Goal: Task Accomplishment & Management: Complete application form

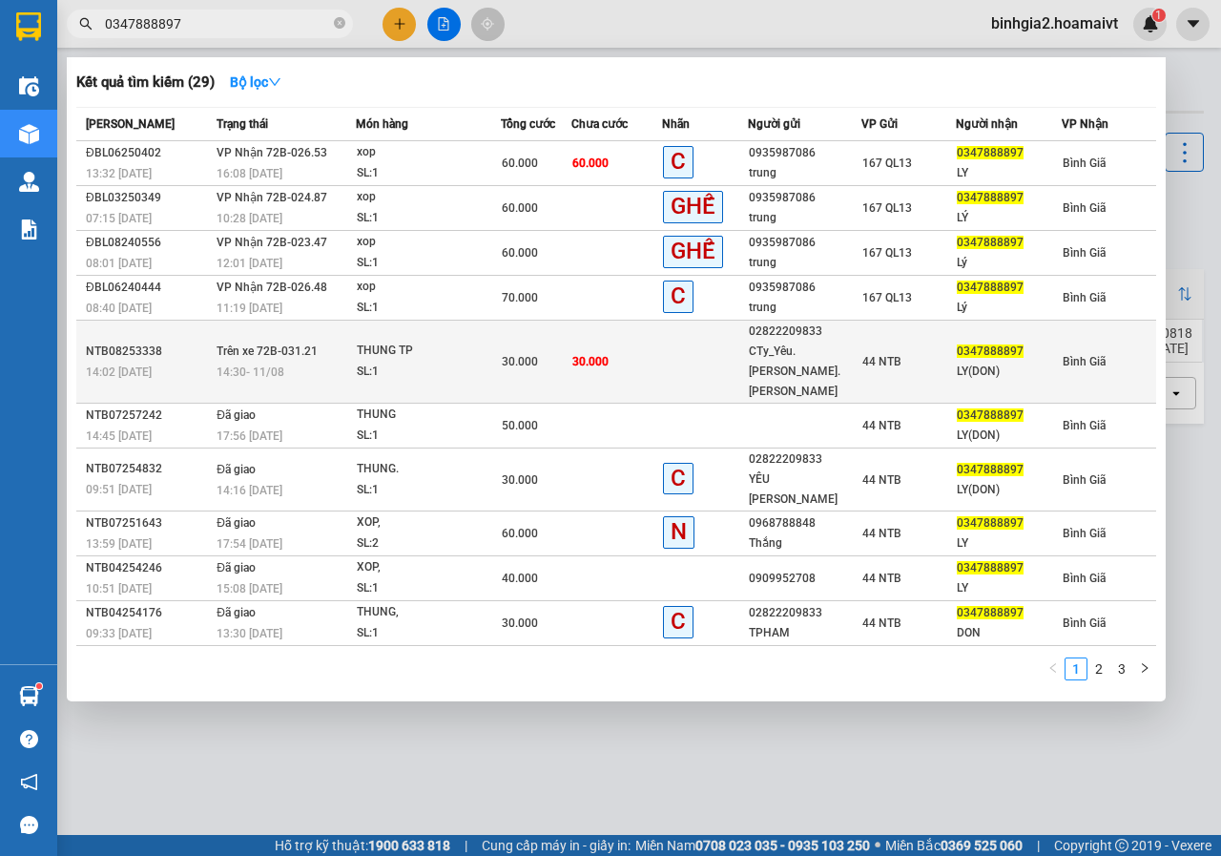
type input "0347888897"
click at [787, 358] on div "CTy_Yêu.[PERSON_NAME].[PERSON_NAME]" at bounding box center [805, 372] width 113 height 60
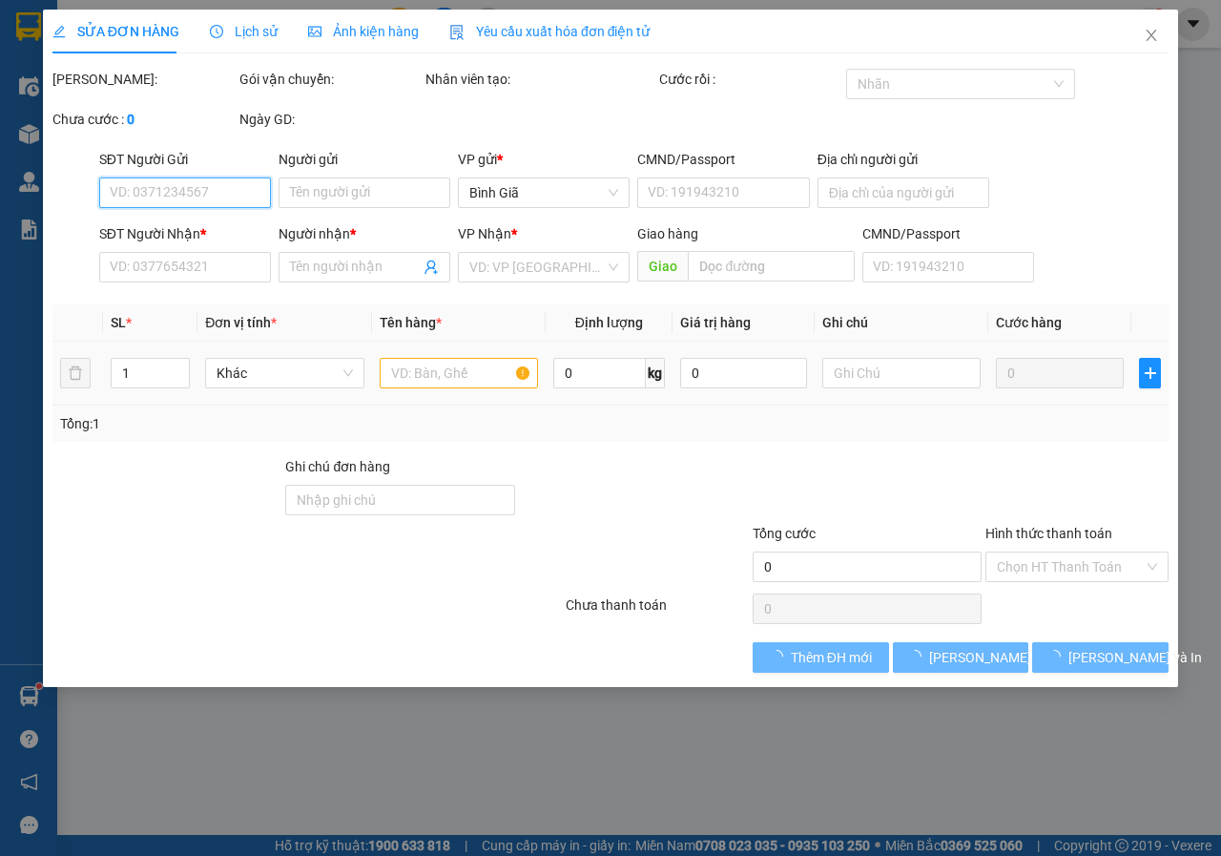
type input "02822209833"
type input "CTy_Yêu.[PERSON_NAME].[PERSON_NAME]"
type input "0347888897"
type input "LY(DON)"
type input "30.000"
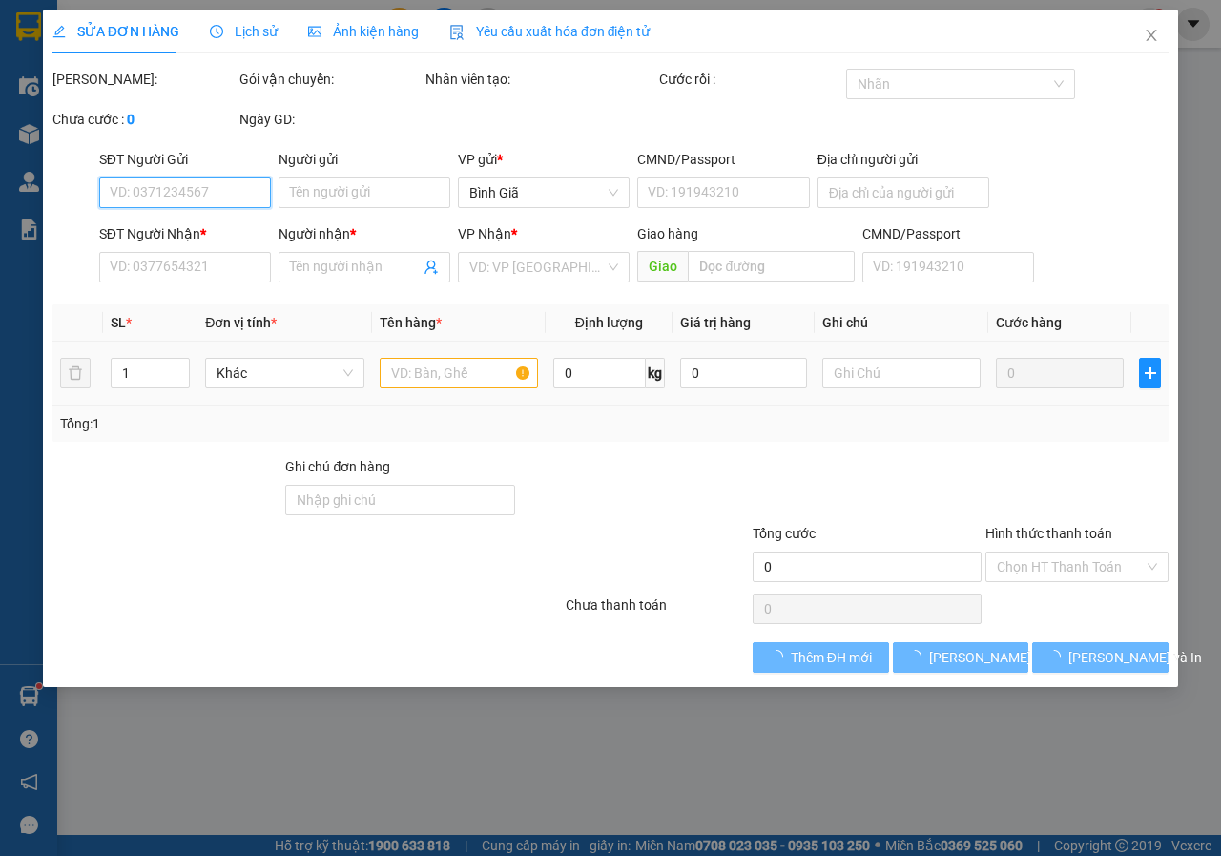
type input "30.000"
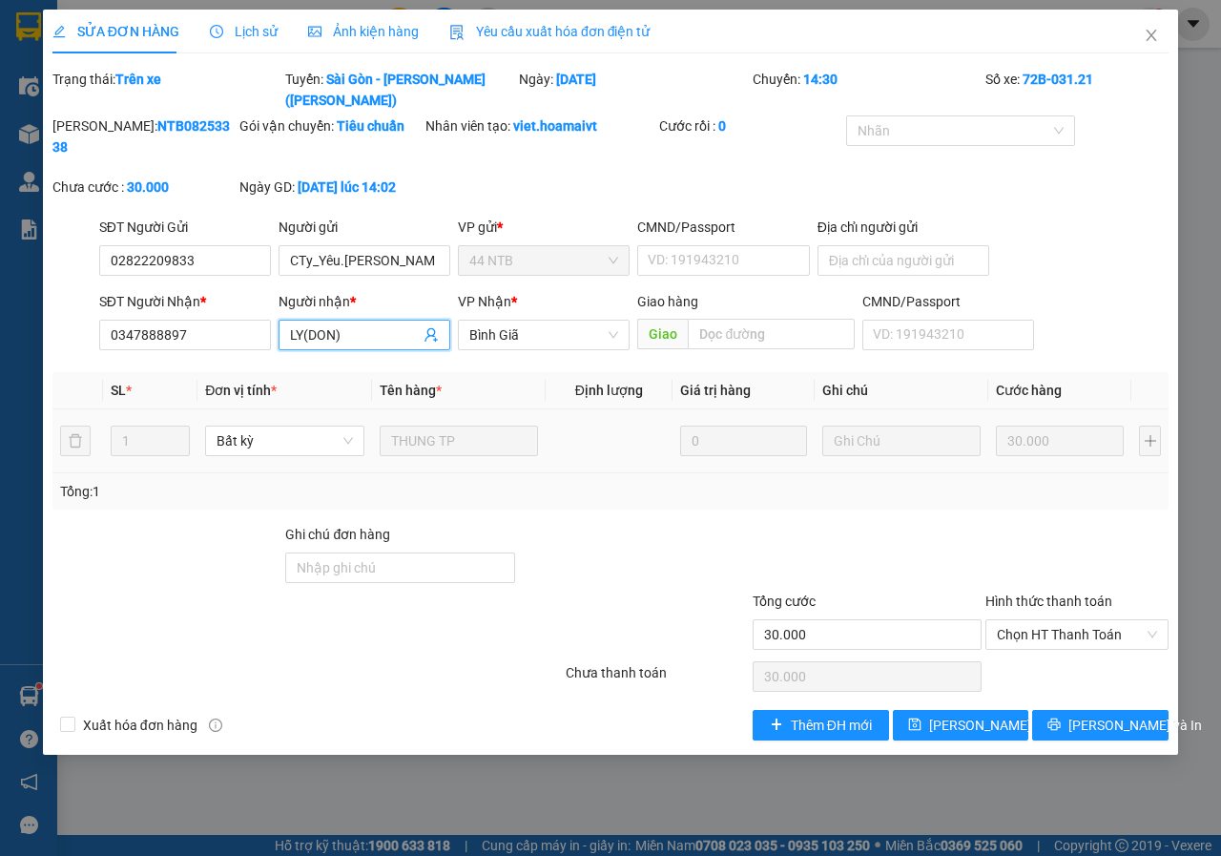
click at [364, 335] on input "LY(DON)" at bounding box center [355, 334] width 130 height 21
type input "LY(DON),"
click at [1150, 35] on icon "close" at bounding box center [1151, 35] width 15 height 15
